Goal: Use online tool/utility

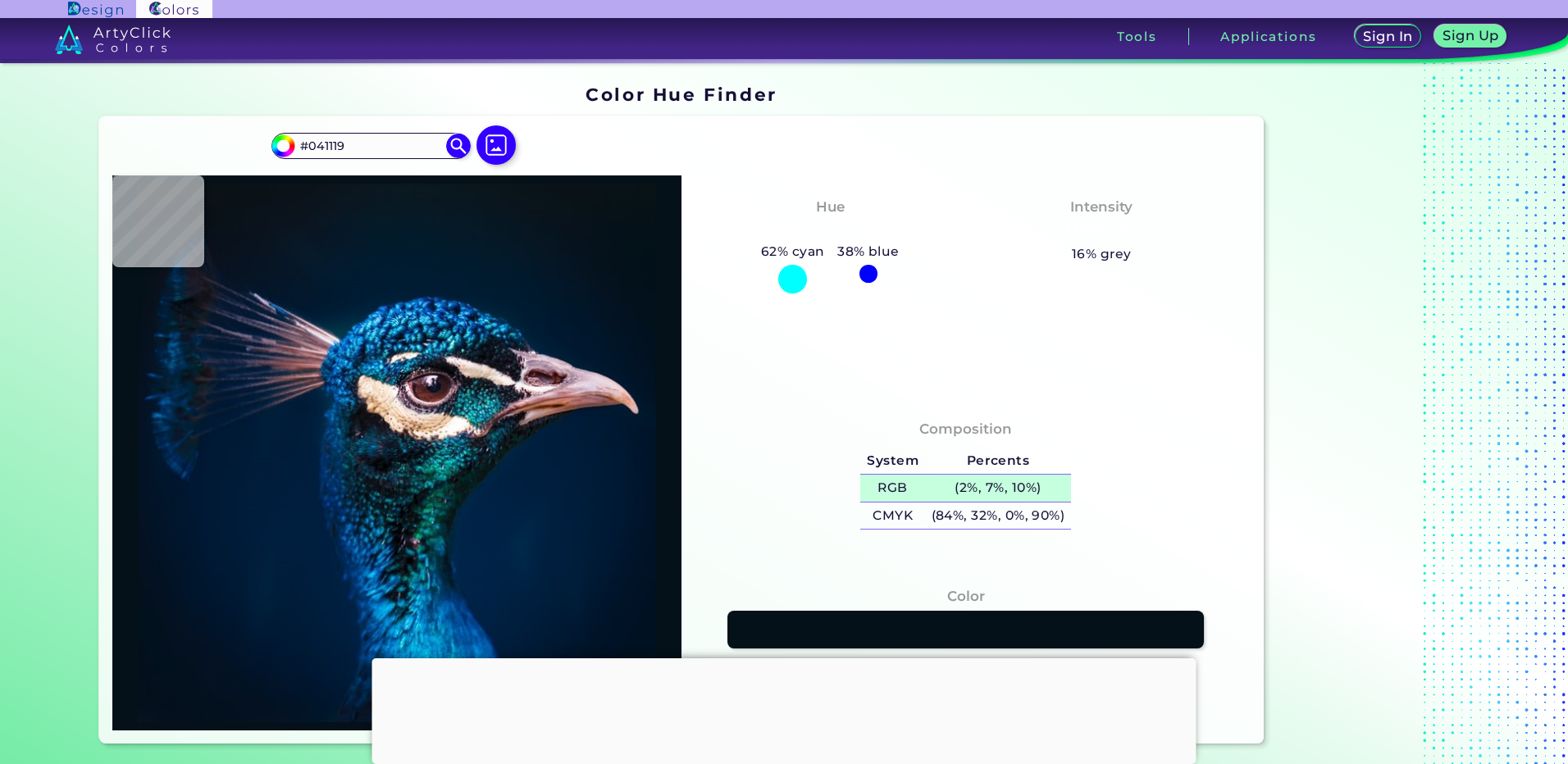
click at [996, 487] on h5 "(2%, 7%, 10%)" at bounding box center [998, 488] width 146 height 27
type input "#03111c"
type input "#03111C"
type input "#041421"
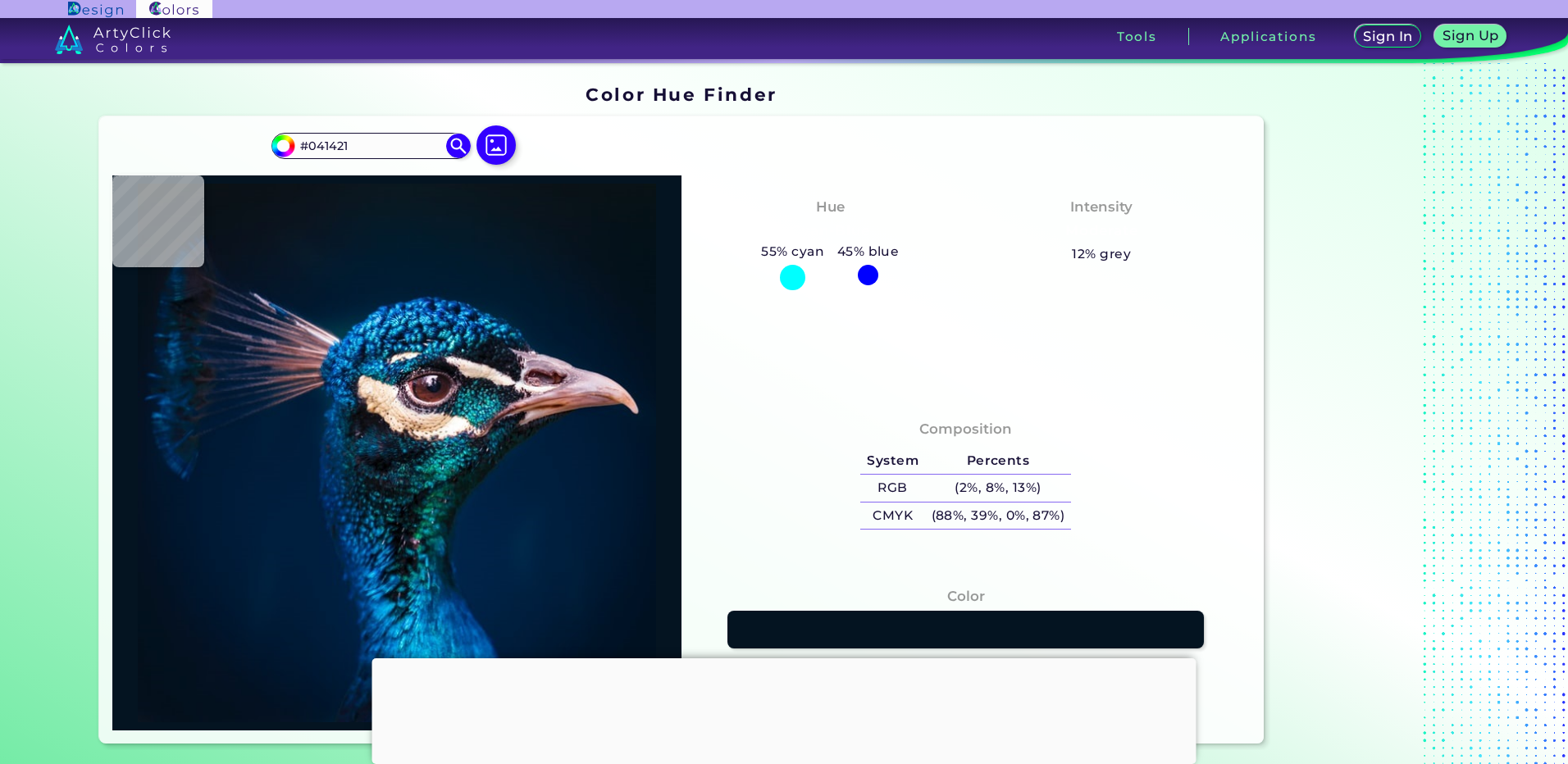
type input "#051725"
type input "#051826"
type input "#061826"
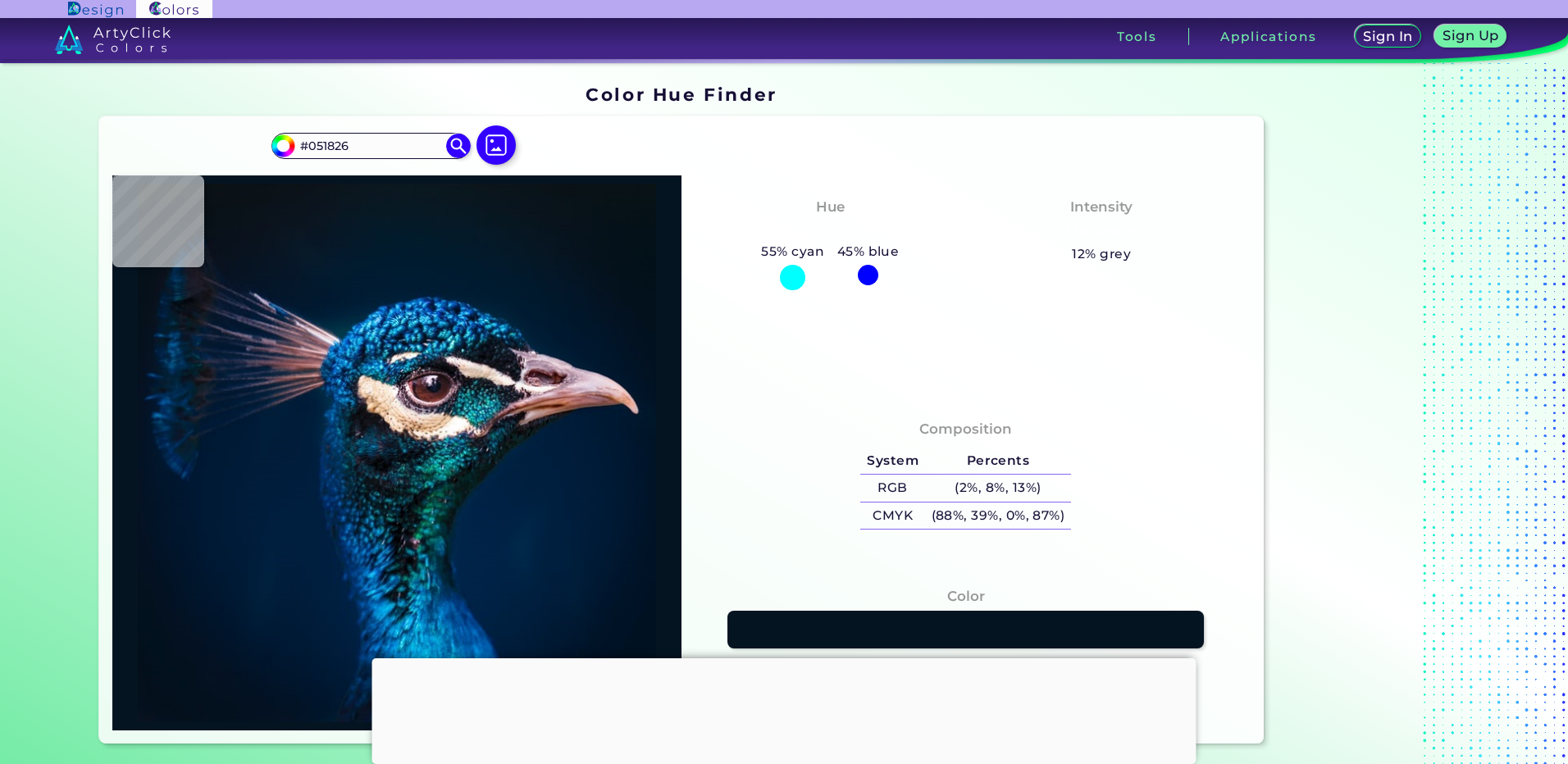
type input "#061826"
type input "#061824"
type input "#091720"
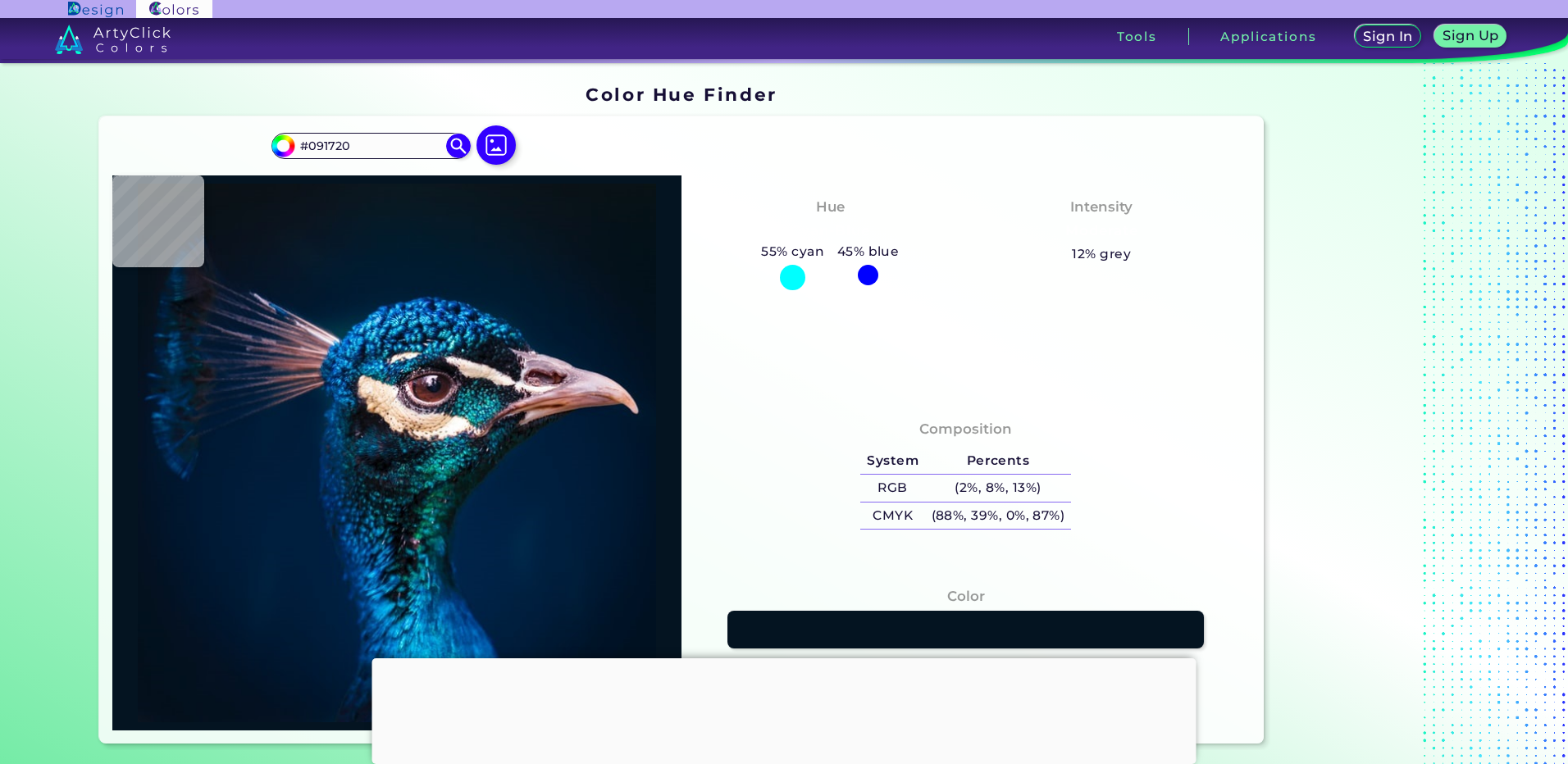
type input "#0a1920"
type input "#0A1920"
type input "#09181f"
type input "#09181F"
drag, startPoint x: 375, startPoint y: 142, endPoint x: 216, endPoint y: 152, distance: 159.3
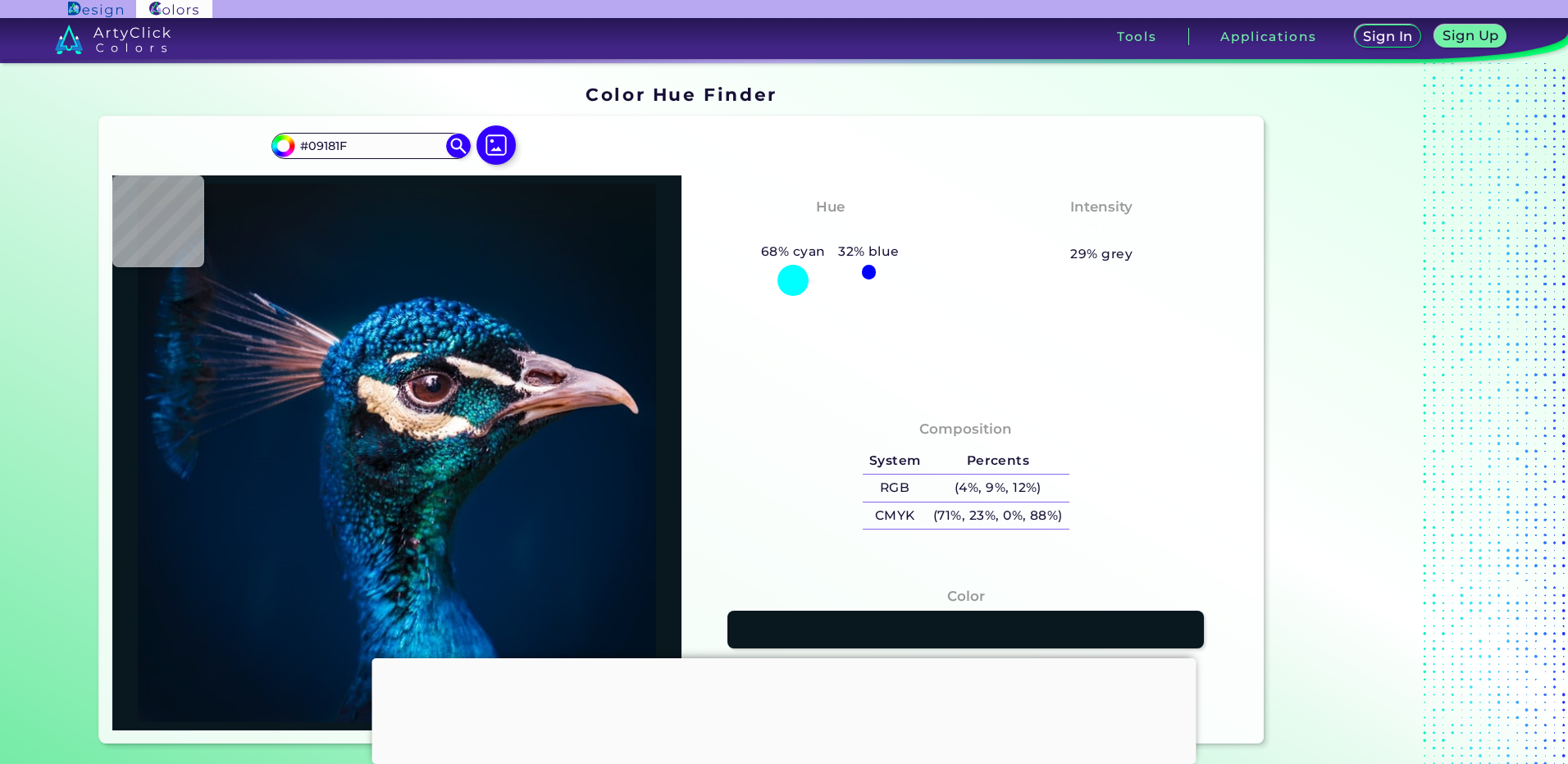
click at [216, 152] on div "#09181f #09181F Acadia ◉ Acid Green ◉ Aero Blue ◉ Alabaster ◉ Albescent White ◉…" at bounding box center [681, 430] width 1164 height 628
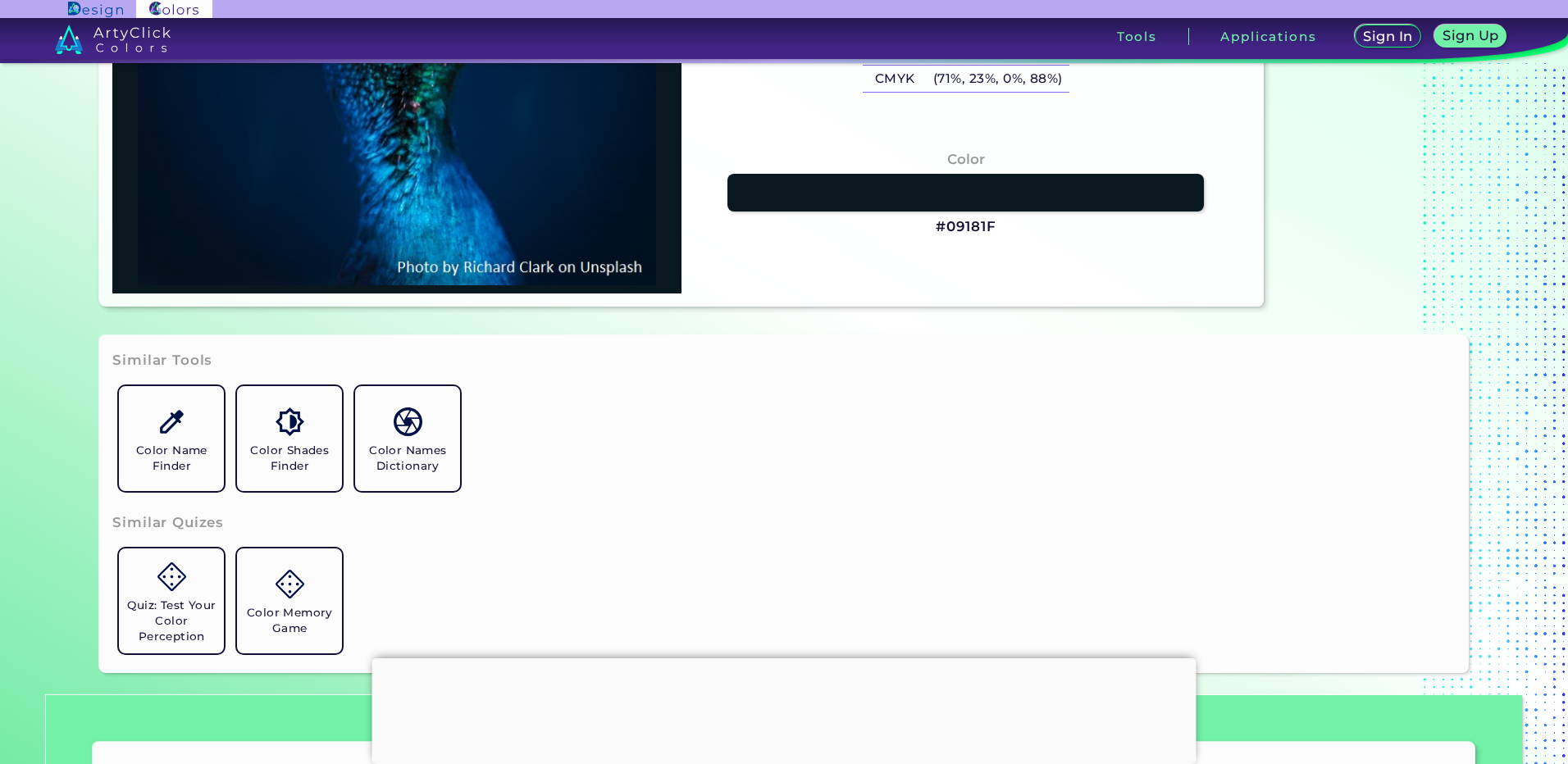
scroll to position [547, 0]
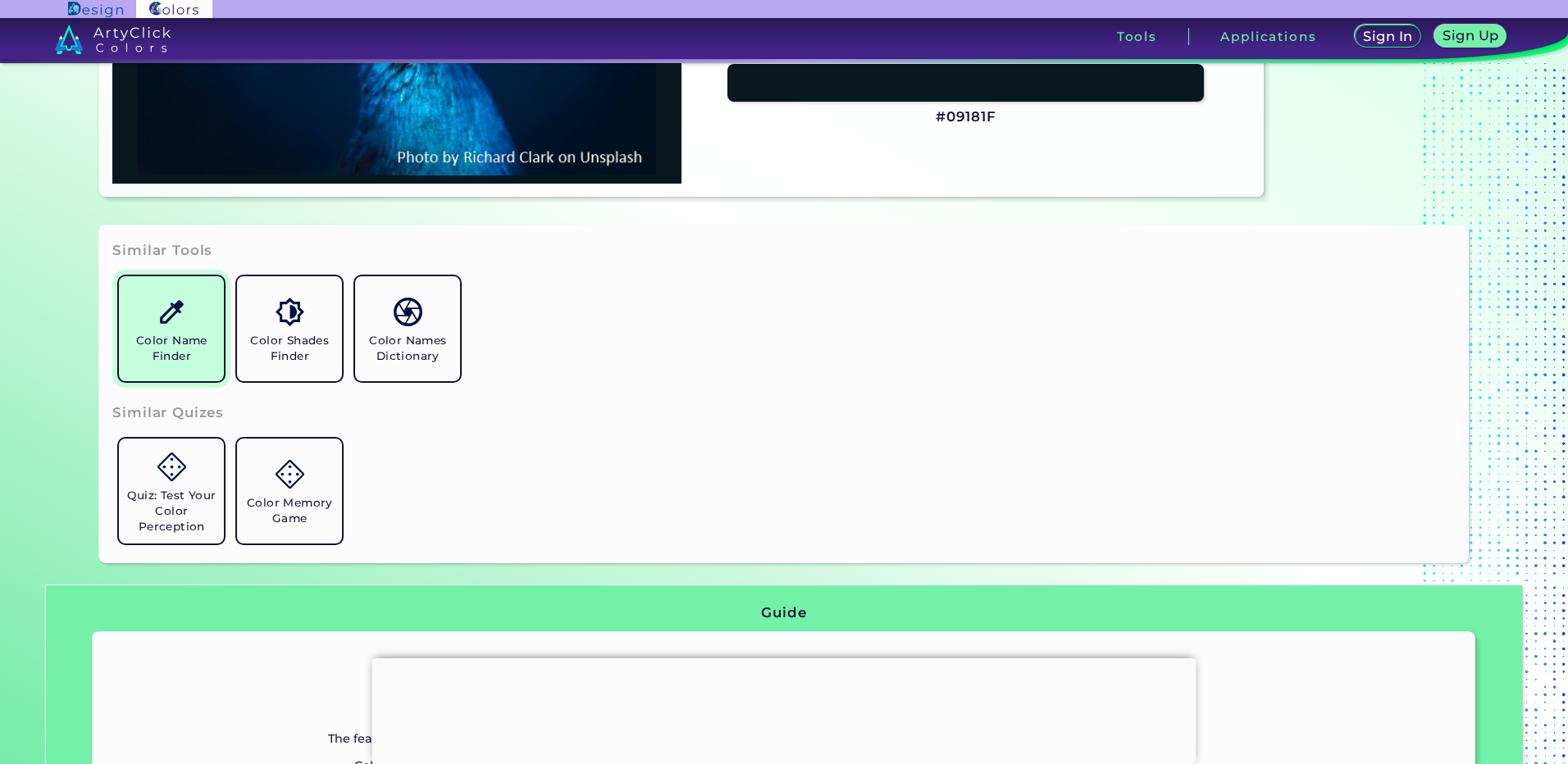
click at [191, 335] on h5 "Color Name Finder" at bounding box center [172, 348] width 92 height 31
